Goal: Navigation & Orientation: Find specific page/section

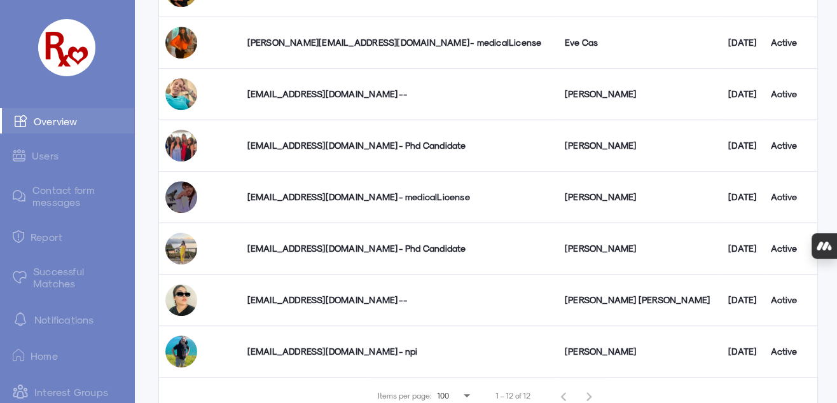
scroll to position [509, 0]
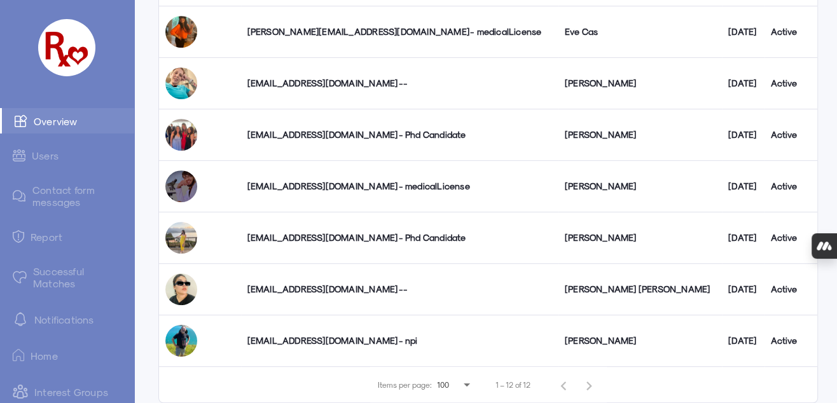
click at [52, 272] on link "Successful Matches" at bounding box center [67, 277] width 134 height 37
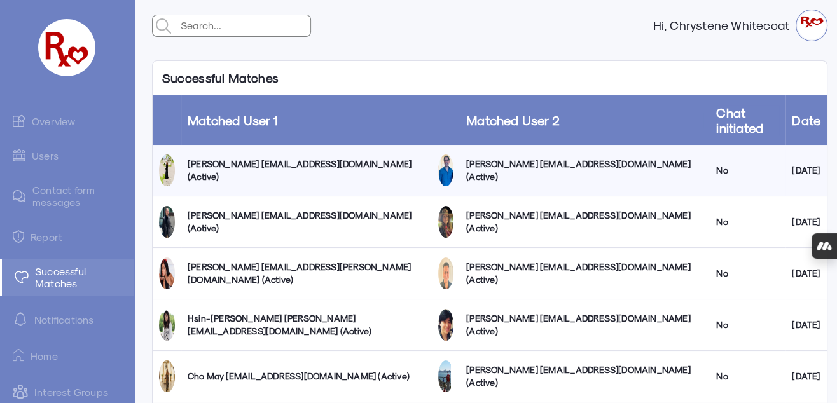
click at [50, 154] on link "Users" at bounding box center [67, 155] width 134 height 25
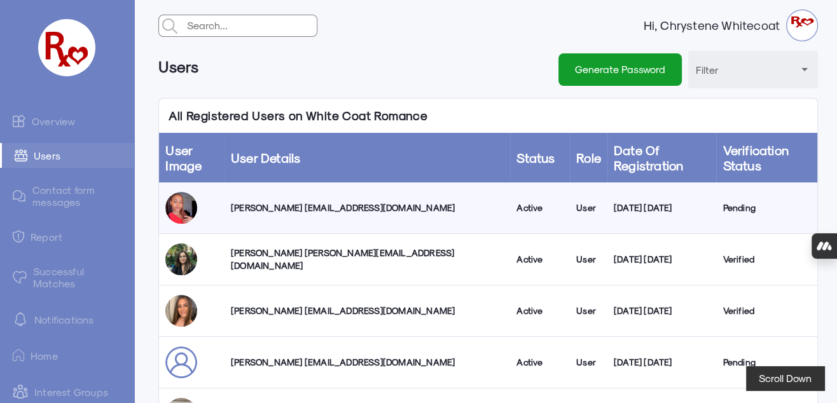
click at [58, 119] on link "Overview" at bounding box center [67, 120] width 134 height 25
